Goal: Task Accomplishment & Management: Use online tool/utility

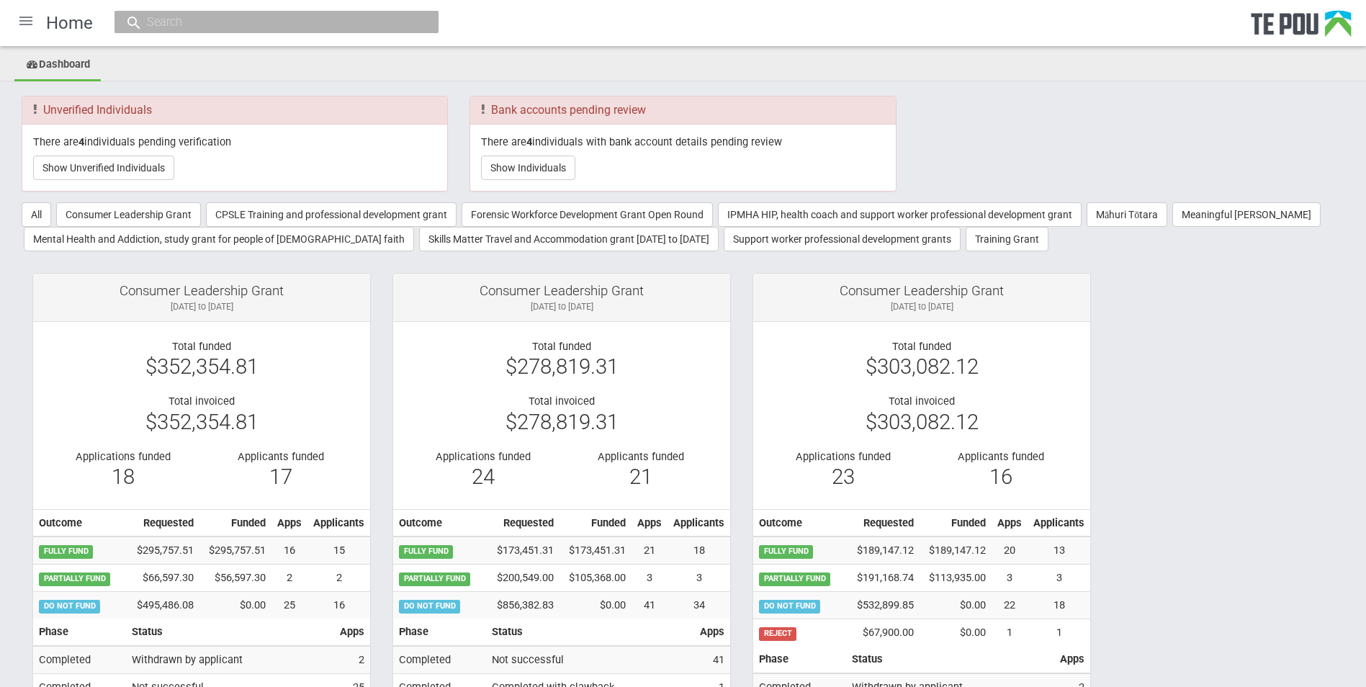
click at [25, 20] on div at bounding box center [26, 21] width 35 height 35
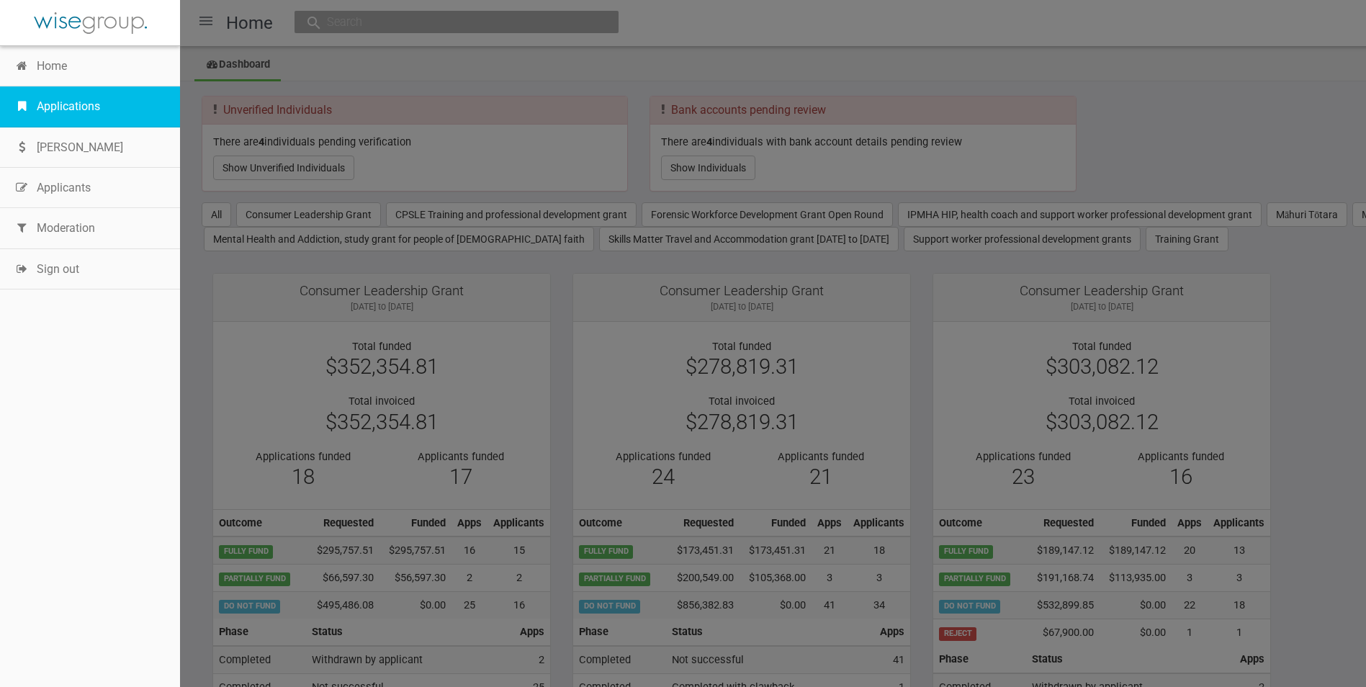
click at [66, 106] on link "Applications" at bounding box center [90, 106] width 180 height 40
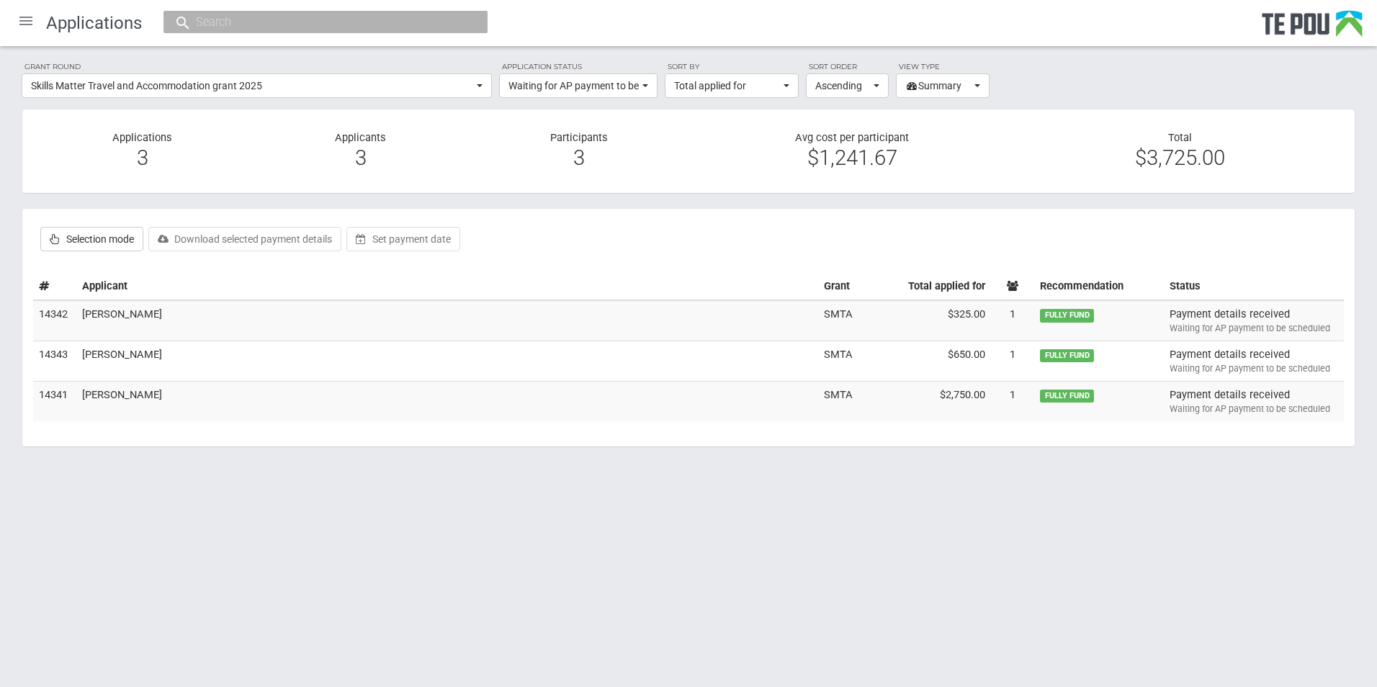
click at [28, 24] on div at bounding box center [26, 21] width 35 height 35
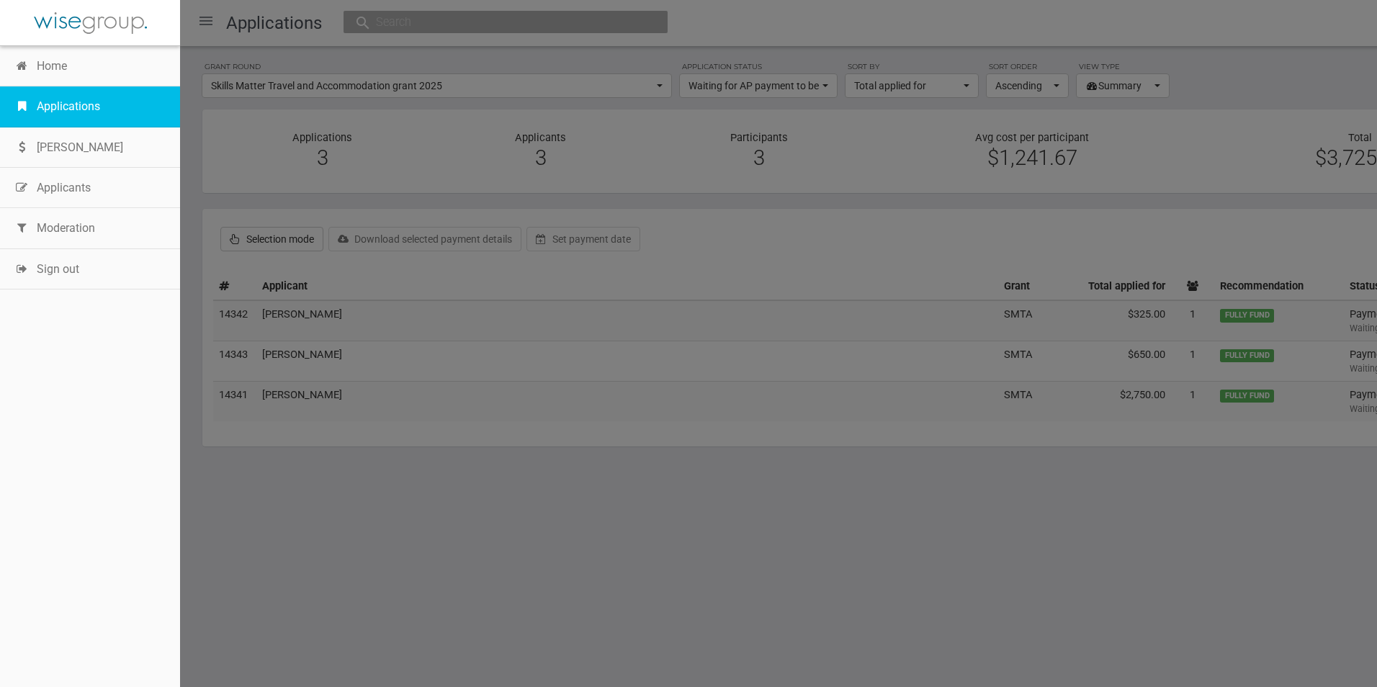
click at [85, 111] on link "Applications" at bounding box center [90, 106] width 180 height 40
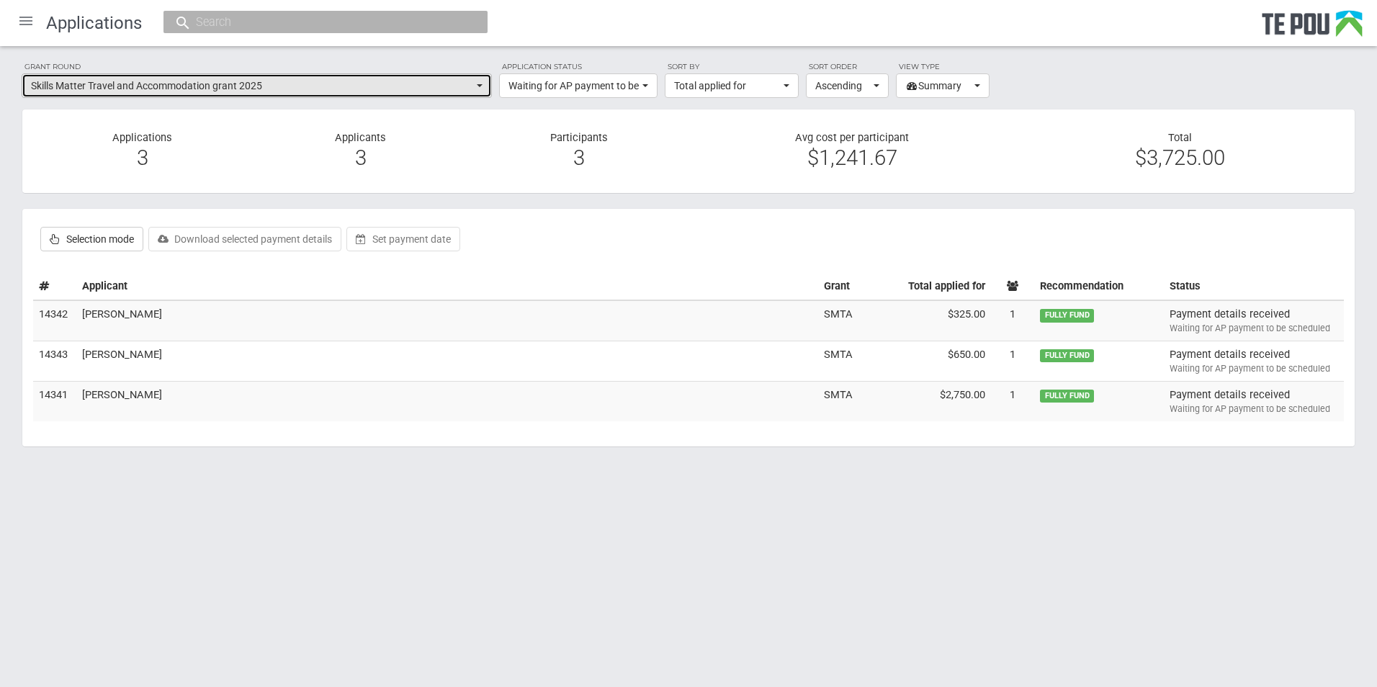
click at [482, 91] on button "Skills Matter Travel and Accommodation grant 2025" at bounding box center [257, 85] width 470 height 24
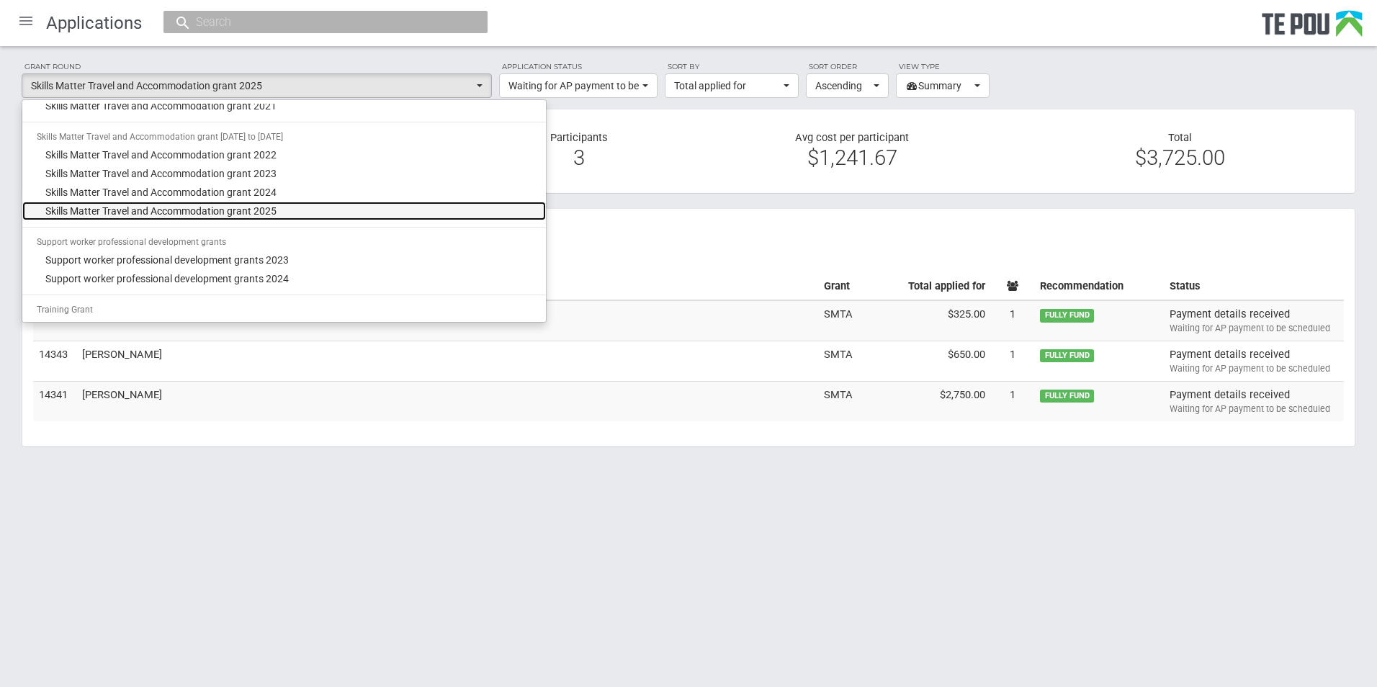
click at [255, 208] on span "Skills Matter Travel and Accommodation grant 2025" at bounding box center [160, 211] width 231 height 14
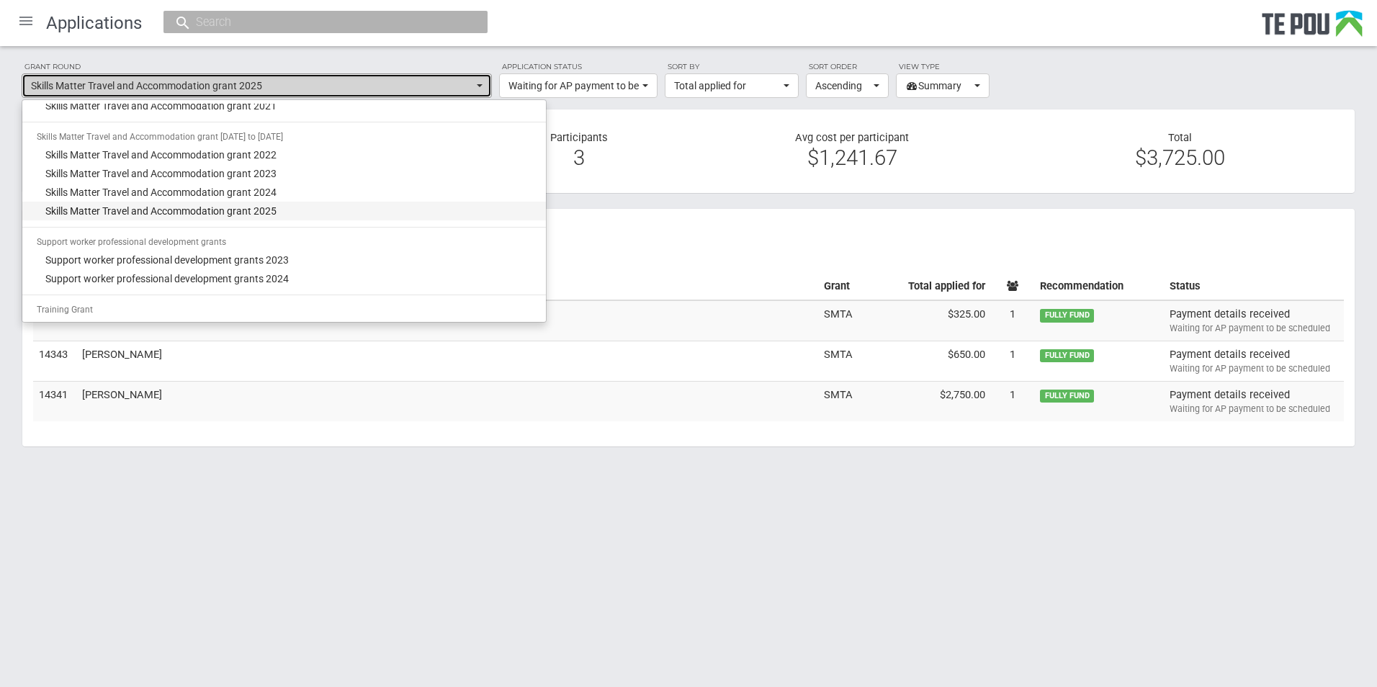
select select "67"
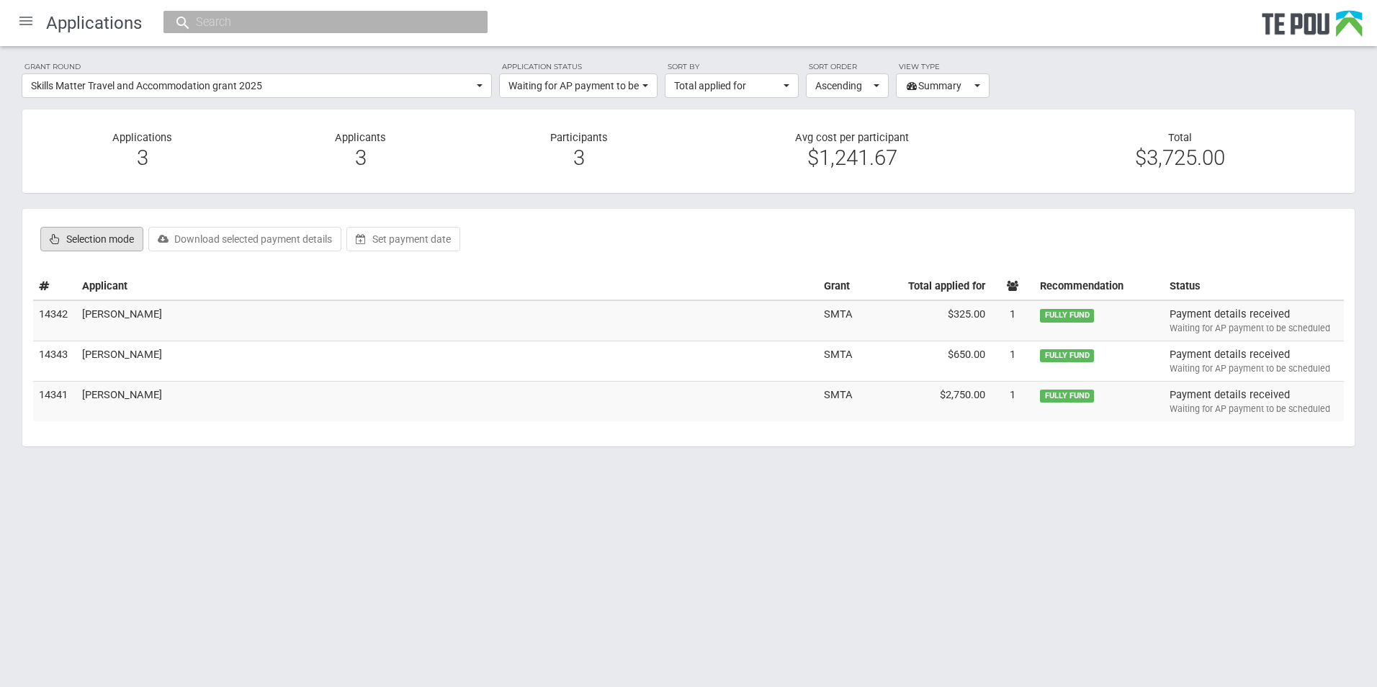
click at [109, 238] on label "Selection mode" at bounding box center [91, 239] width 103 height 24
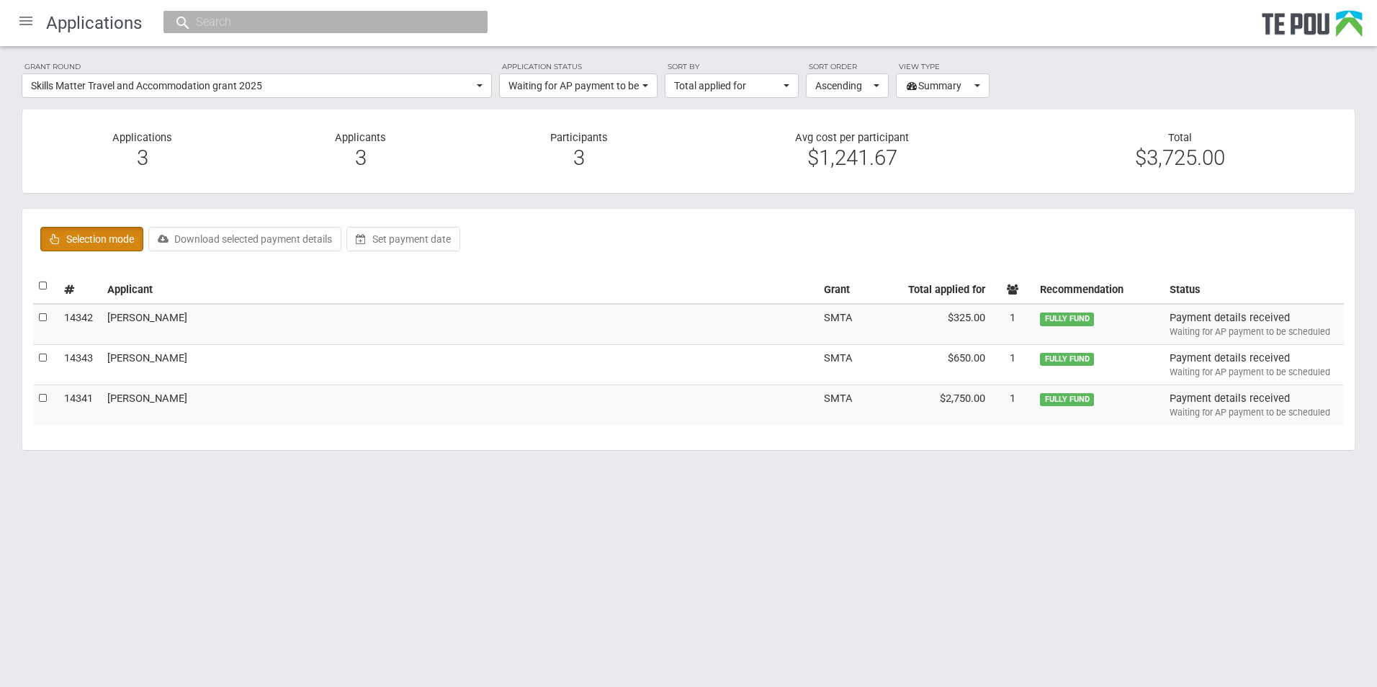
checkbox input "true"
click at [48, 284] on label at bounding box center [44, 286] width 10 height 15
click at [39, 279] on input "checkbox" at bounding box center [38, 278] width 1 height 1
checkbox input "true"
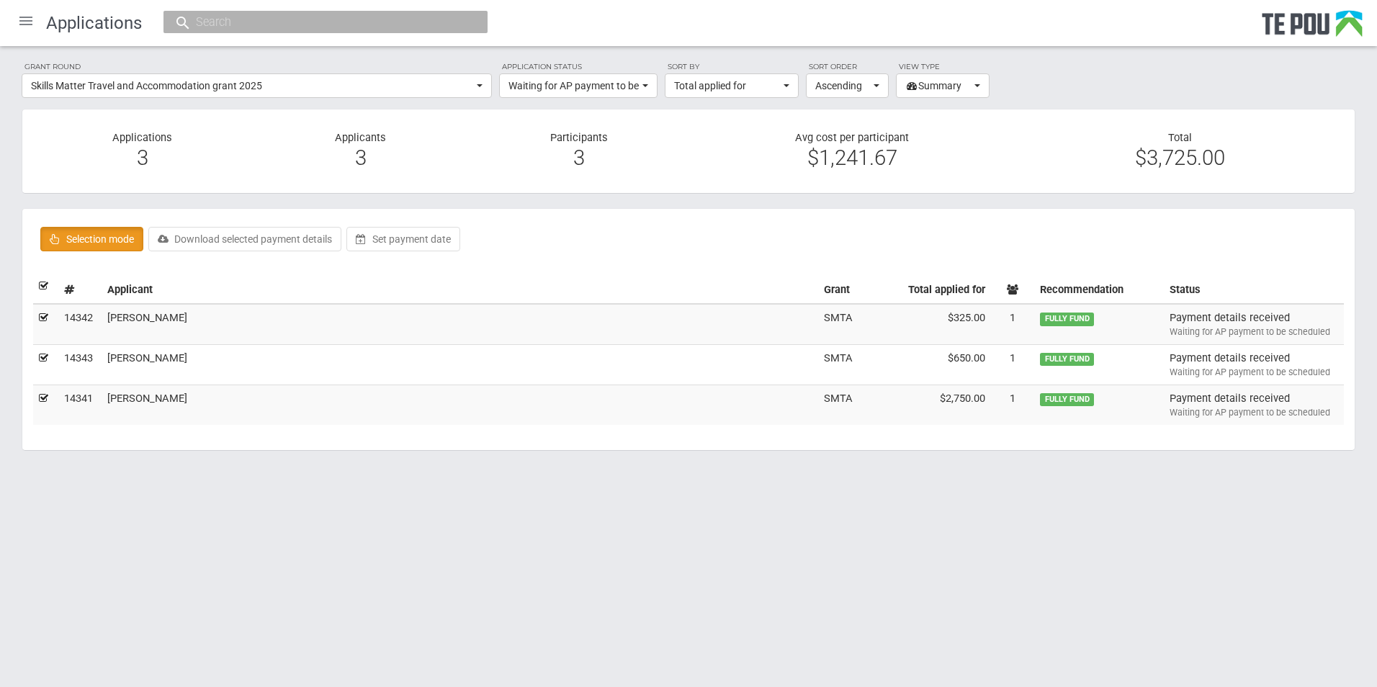
checkbox input "true"
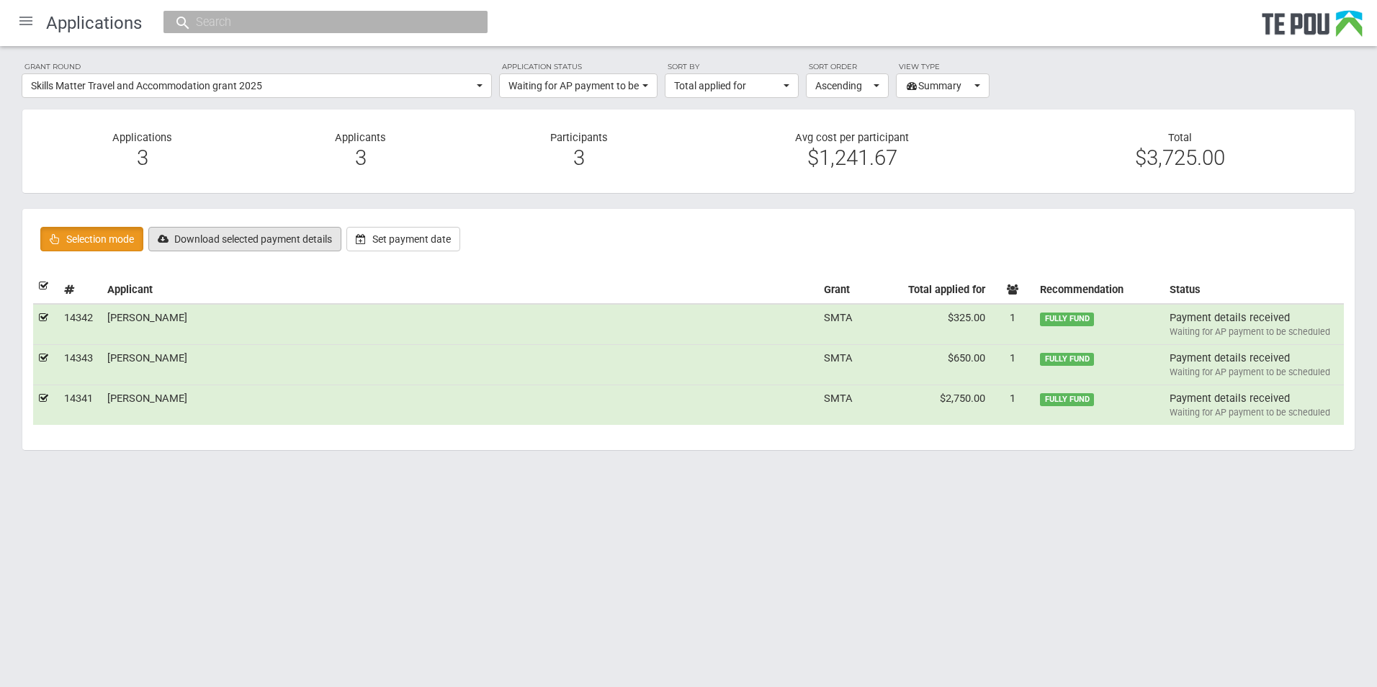
click at [231, 241] on button "Download selected payment details" at bounding box center [244, 239] width 193 height 24
click at [22, 22] on div at bounding box center [26, 21] width 35 height 35
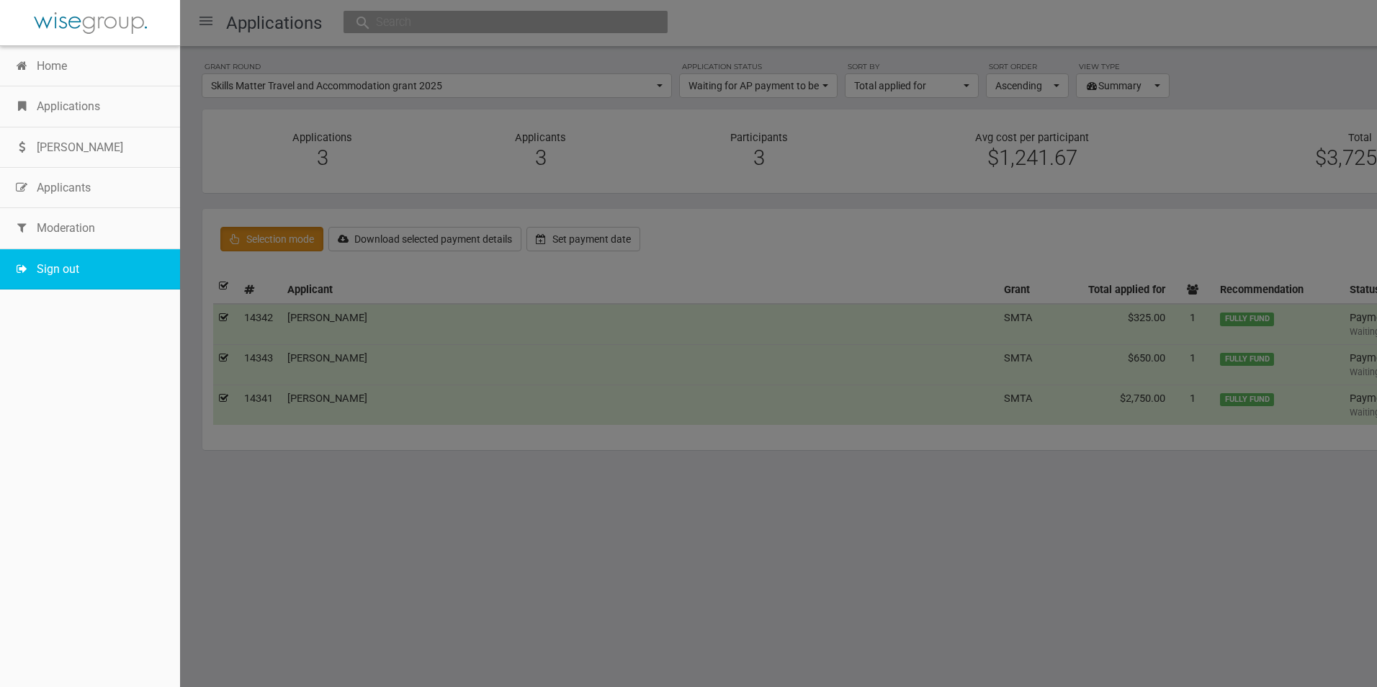
click at [61, 274] on link "Sign out" at bounding box center [90, 269] width 180 height 40
